Goal: Task Accomplishment & Management: Manage account settings

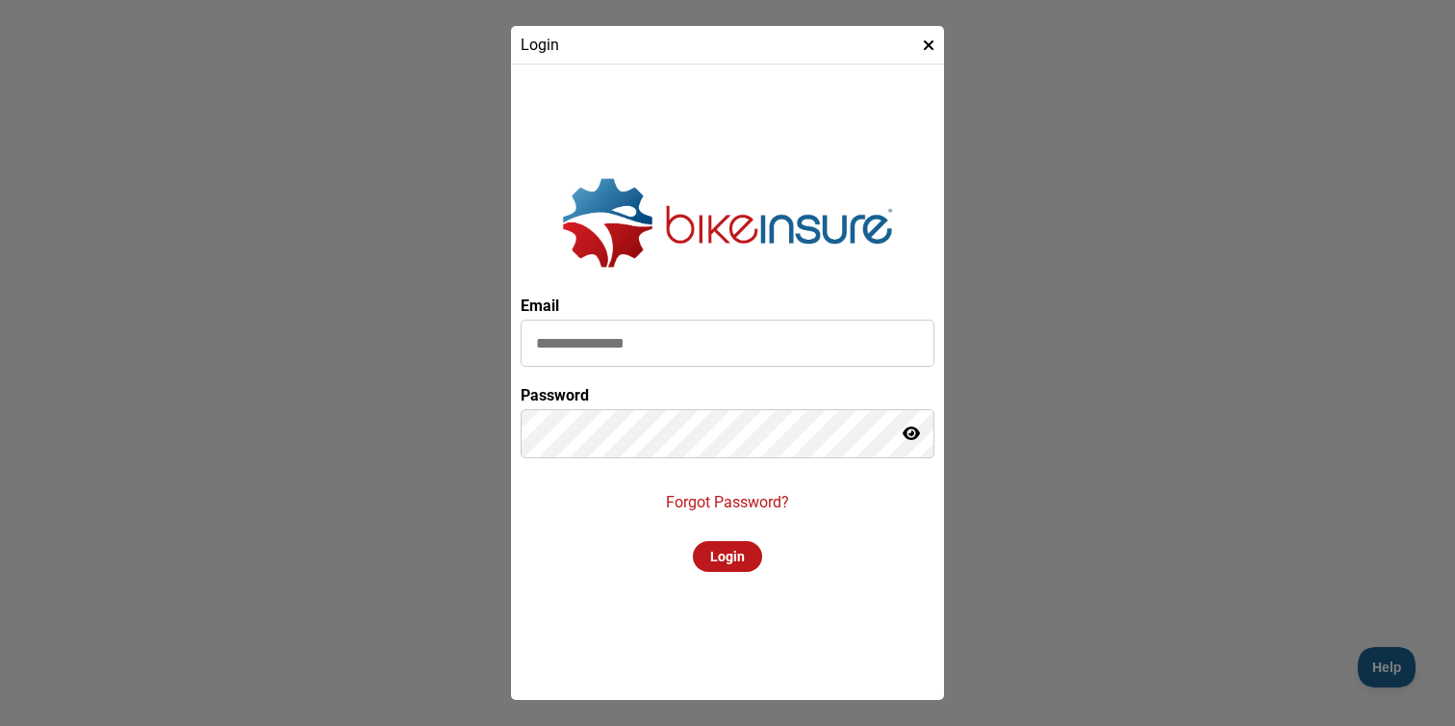
click at [929, 38] on icon at bounding box center [929, 45] width 12 height 15
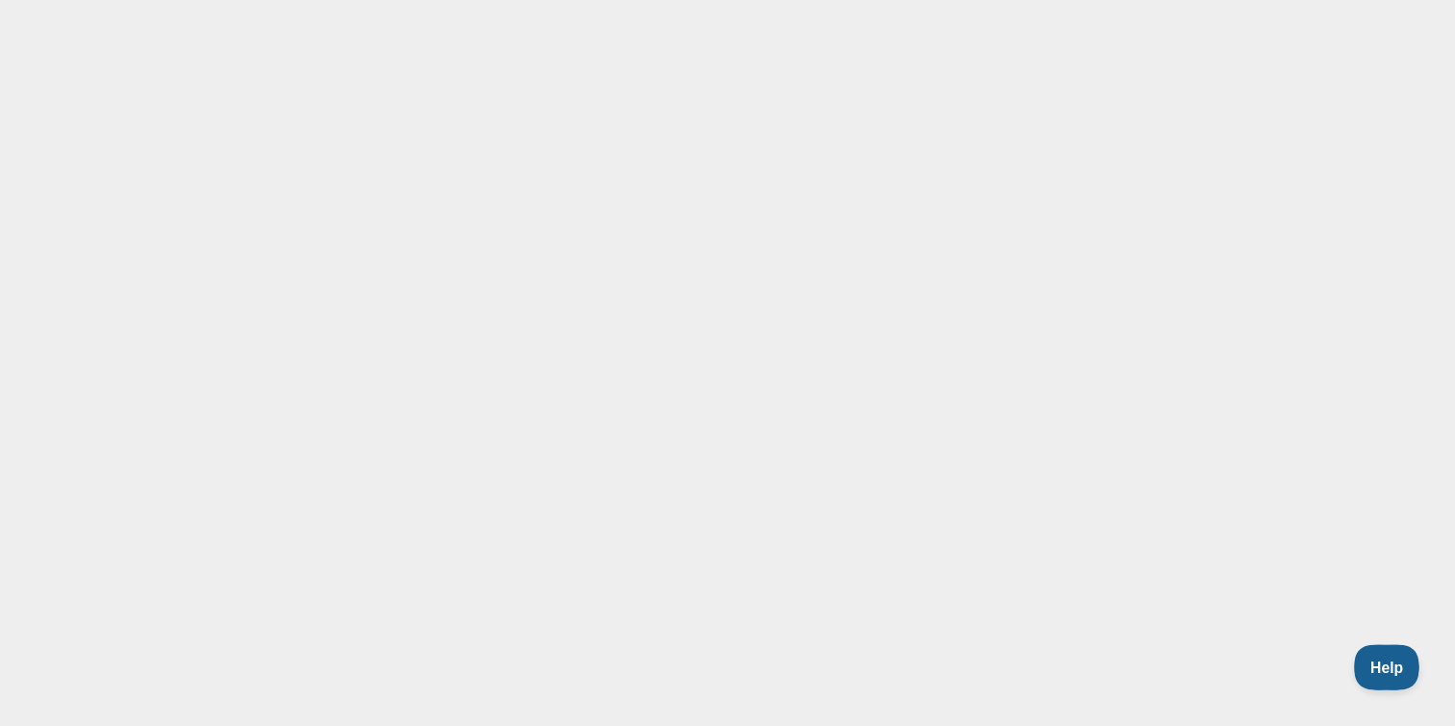
click at [1381, 667] on span "Help" at bounding box center [1383, 663] width 58 height 13
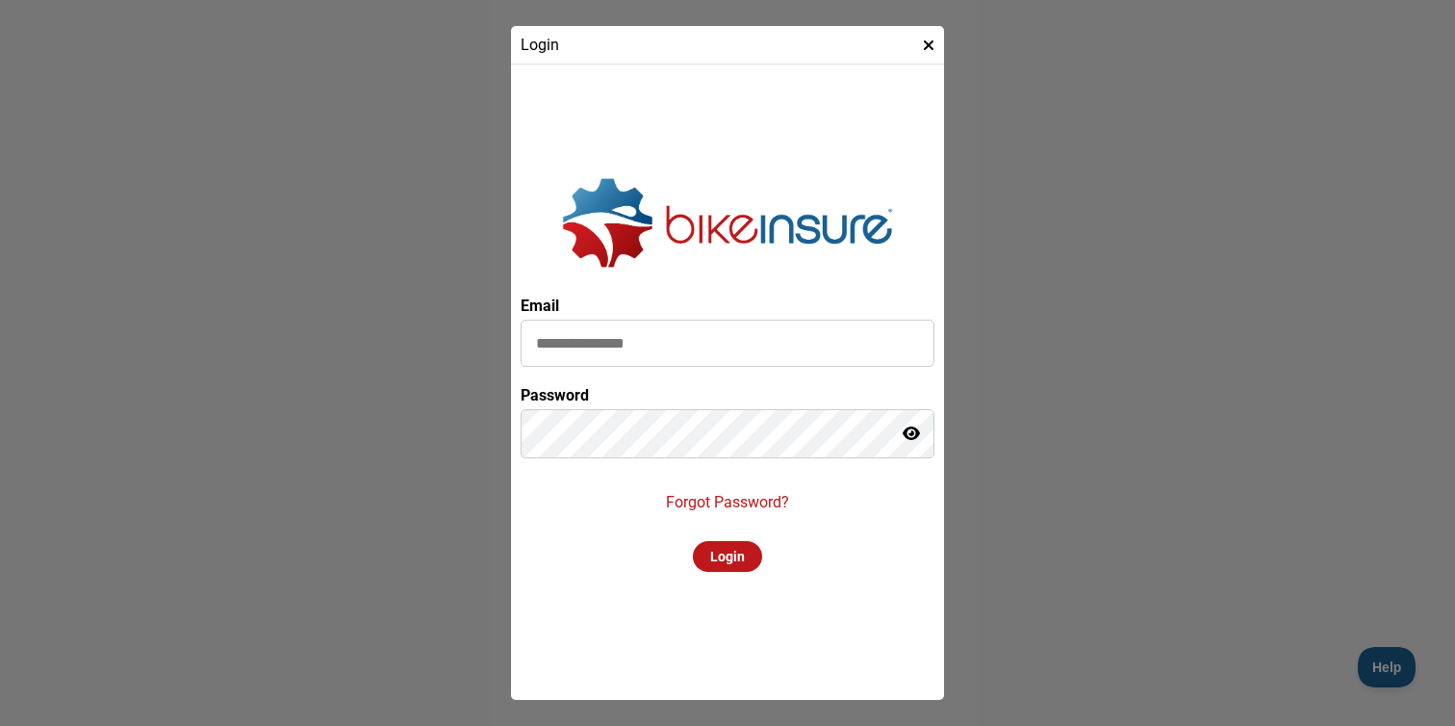
click at [764, 350] on input at bounding box center [728, 343] width 414 height 47
click at [780, 346] on input at bounding box center [728, 343] width 414 height 47
type input "**********"
click at [753, 500] on p "Forgot Password?" at bounding box center [727, 502] width 123 height 18
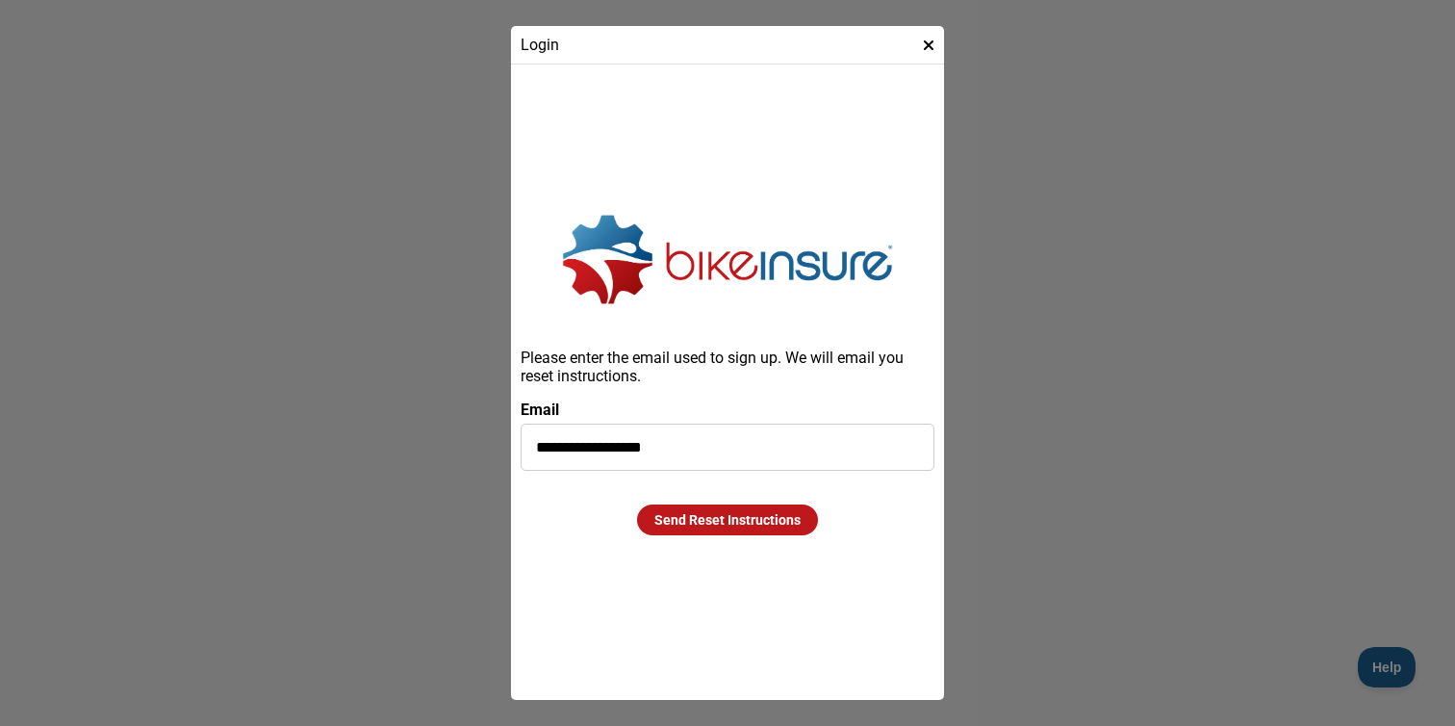
click at [745, 516] on div "Send Reset Instructions" at bounding box center [727, 519] width 181 height 31
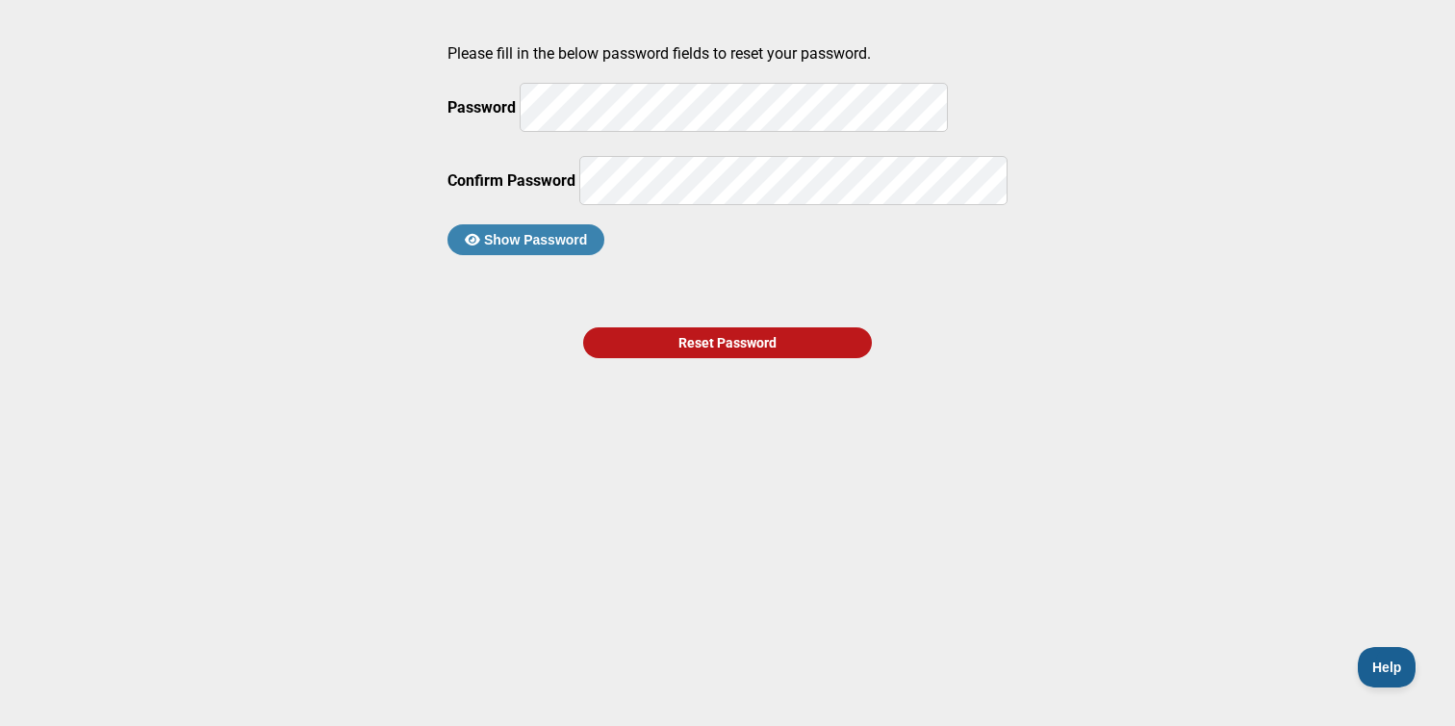
click at [806, 401] on main "Please fill in the below password fields to reset your password. Password Confi…" at bounding box center [727, 319] width 1455 height 639
click at [809, 358] on div "Reset Password" at bounding box center [727, 342] width 289 height 31
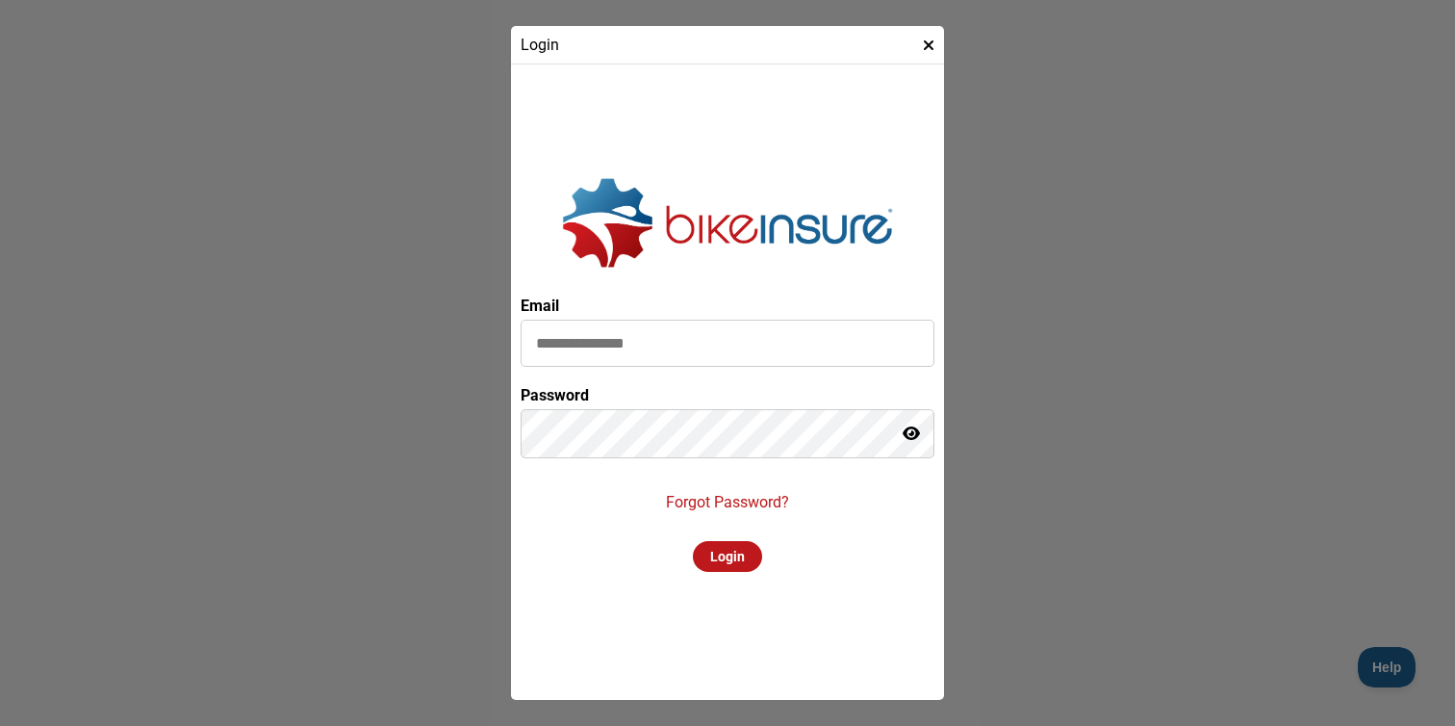
click at [754, 334] on input at bounding box center [728, 343] width 414 height 47
type input "**********"
click at [740, 568] on div "Login" at bounding box center [727, 556] width 69 height 31
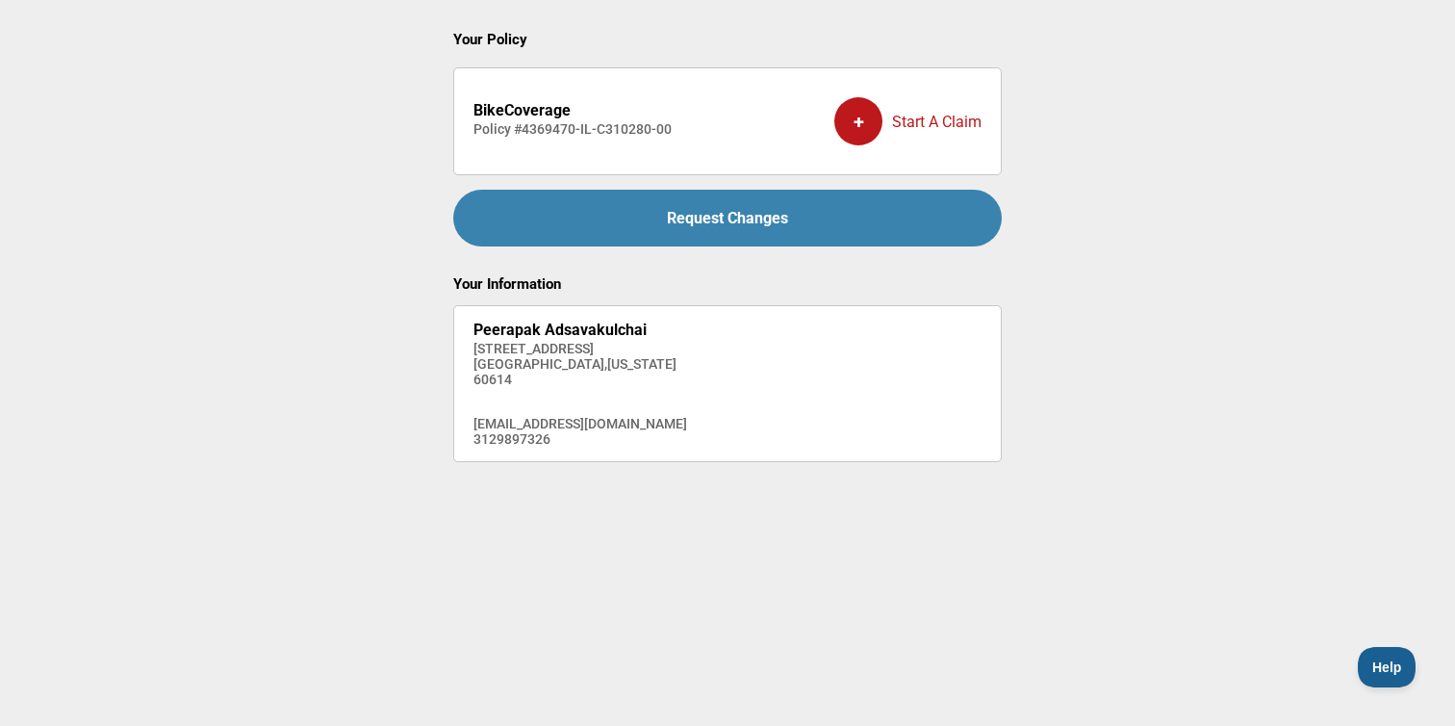
click at [943, 120] on div "+ Start A Claim" at bounding box center [907, 121] width 147 height 77
